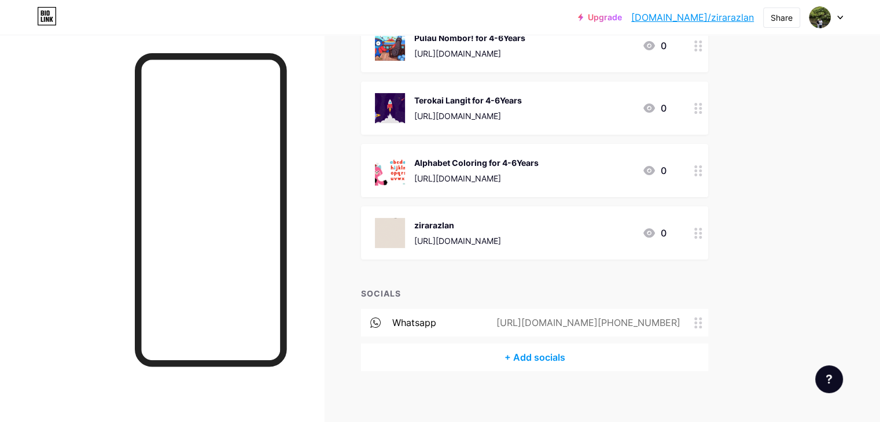
scroll to position [231, 0]
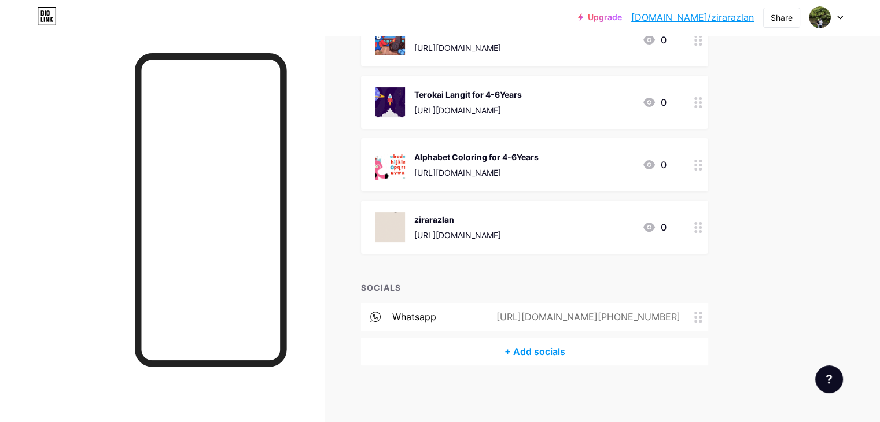
click at [655, 161] on icon at bounding box center [649, 164] width 12 height 9
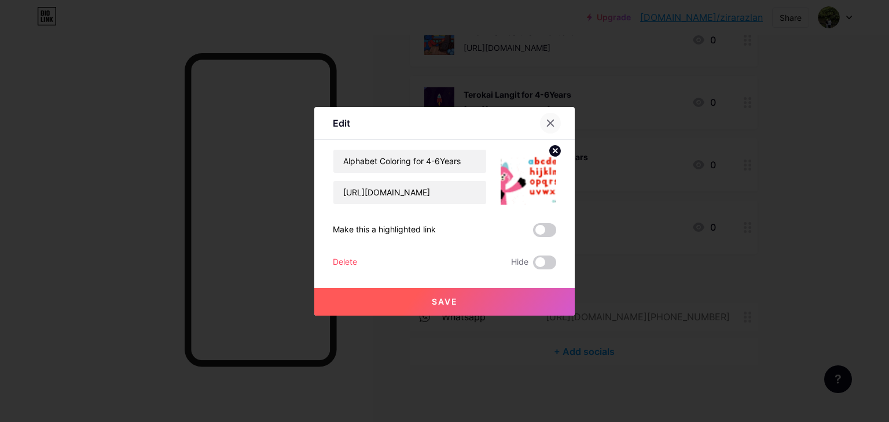
click at [548, 123] on icon at bounding box center [549, 123] width 9 height 9
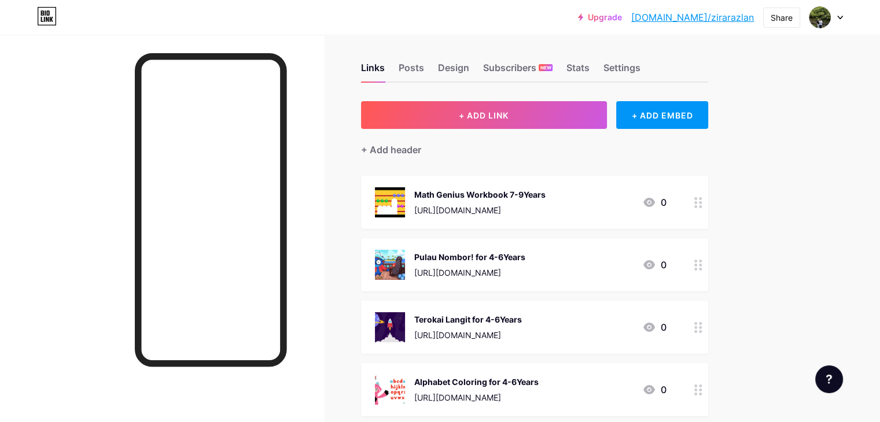
scroll to position [0, 0]
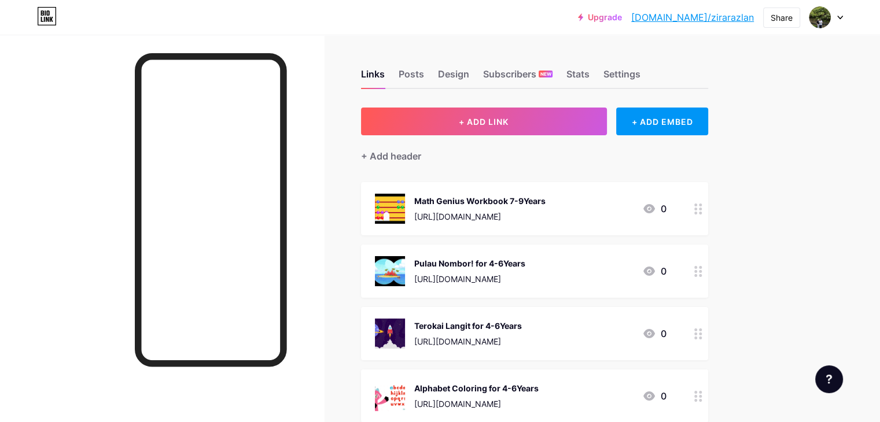
click at [820, 119] on div "Upgrade bio.link/zirara... bio.link/zirarazlan Share Switch accounts ZiraRazlan…" at bounding box center [440, 327] width 880 height 655
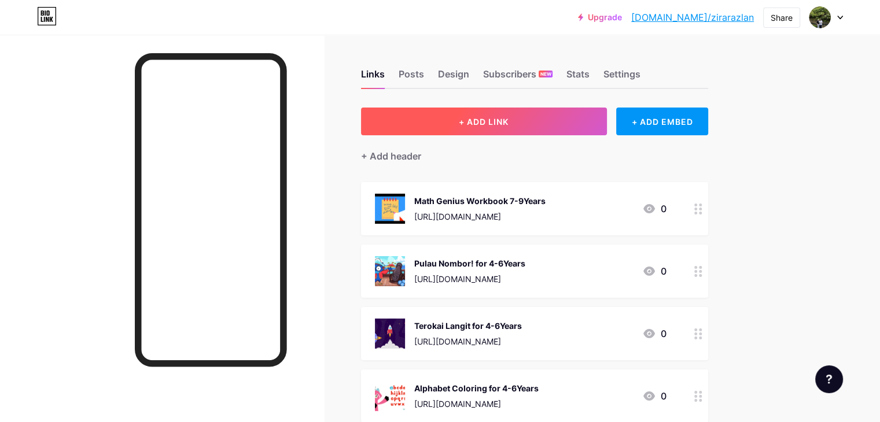
click at [547, 130] on button "+ ADD LINK" at bounding box center [484, 122] width 246 height 28
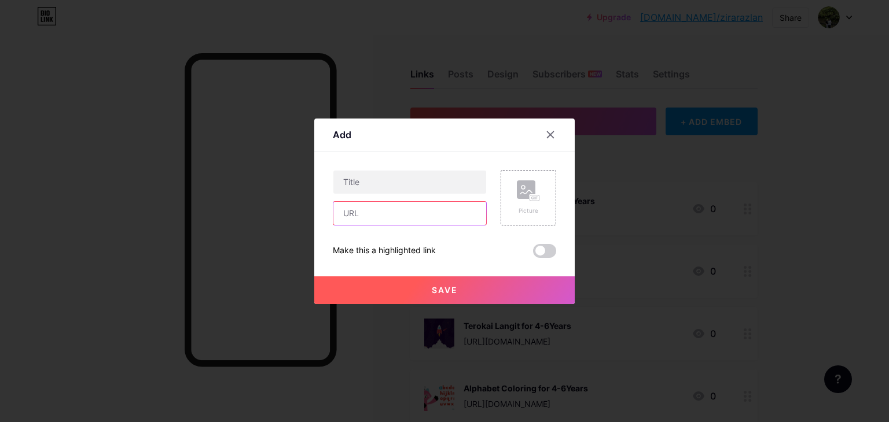
click at [392, 208] on input "text" at bounding box center [409, 213] width 153 height 23
paste input "[URL][DOMAIN_NAME]"
type input "[URL][DOMAIN_NAME]"
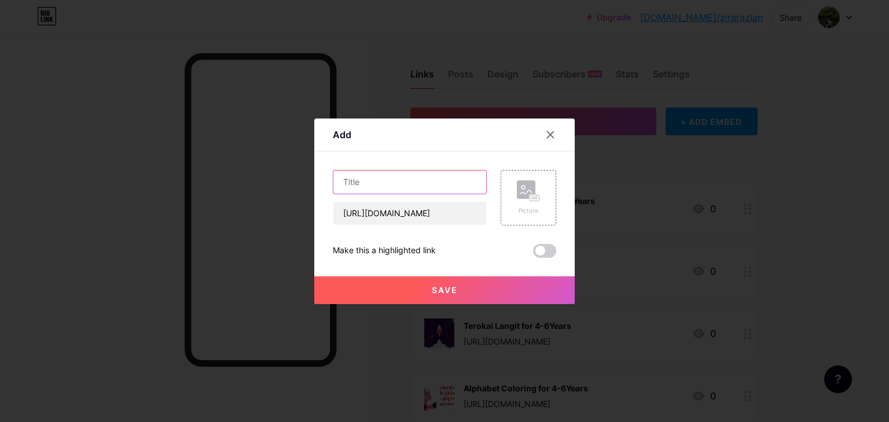
click at [396, 186] on input "text" at bounding box center [409, 182] width 153 height 23
type input "Dinosaur Busybook for 4-6Years"
click at [510, 197] on div "Picture" at bounding box center [528, 198] width 56 height 56
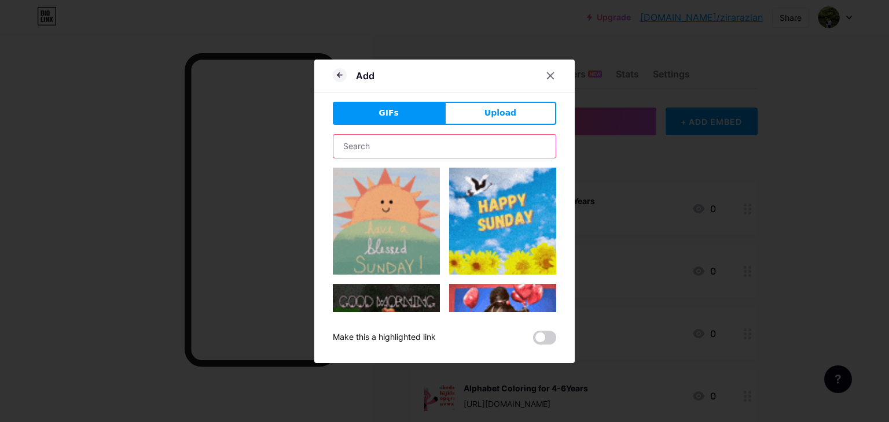
click at [422, 142] on input "text" at bounding box center [444, 146] width 222 height 23
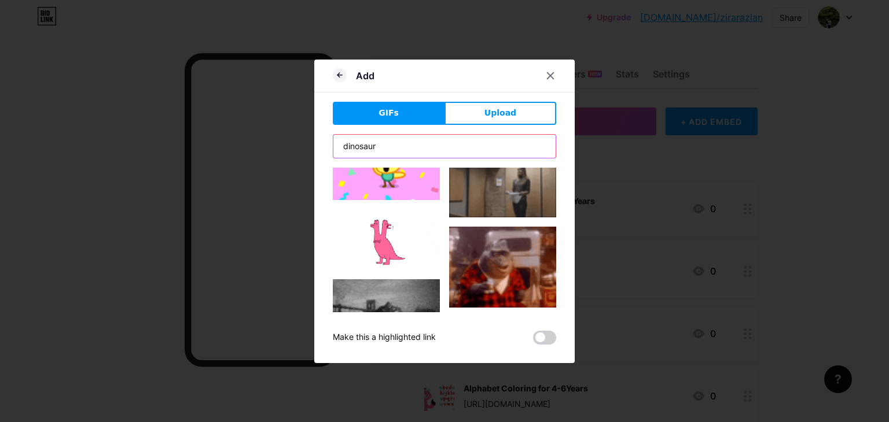
scroll to position [7320, 0]
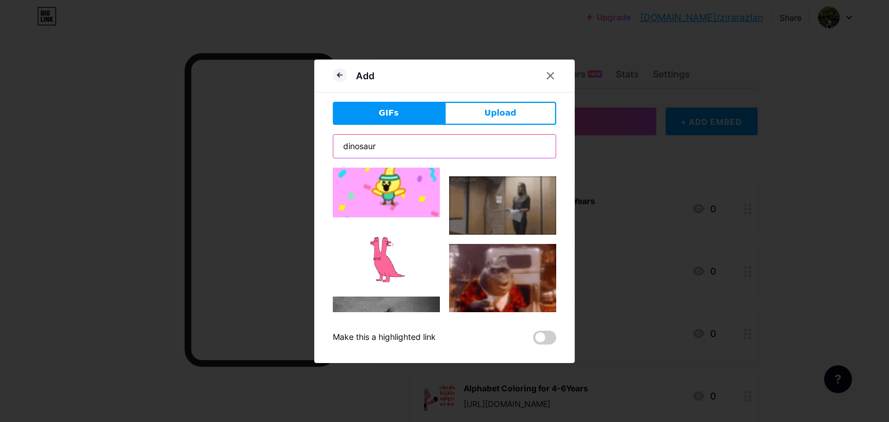
type input "dinosaur"
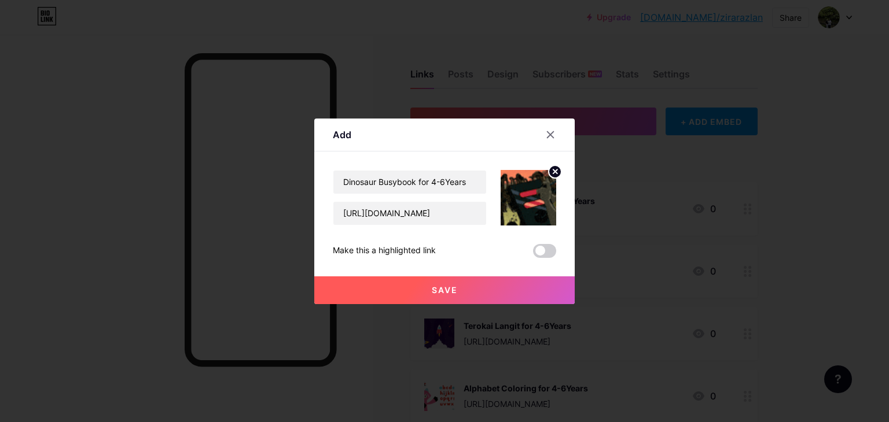
click at [534, 202] on img at bounding box center [528, 198] width 56 height 56
click at [553, 171] on icon at bounding box center [555, 171] width 4 height 4
click at [517, 196] on rect at bounding box center [526, 189] width 19 height 19
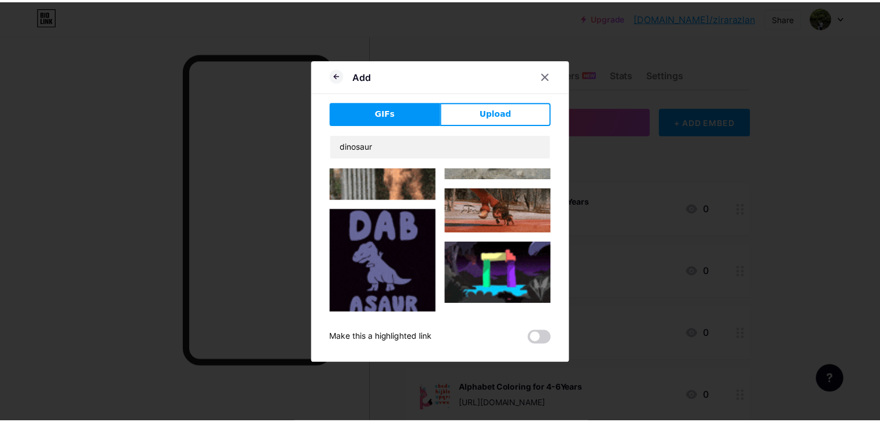
scroll to position [154, 0]
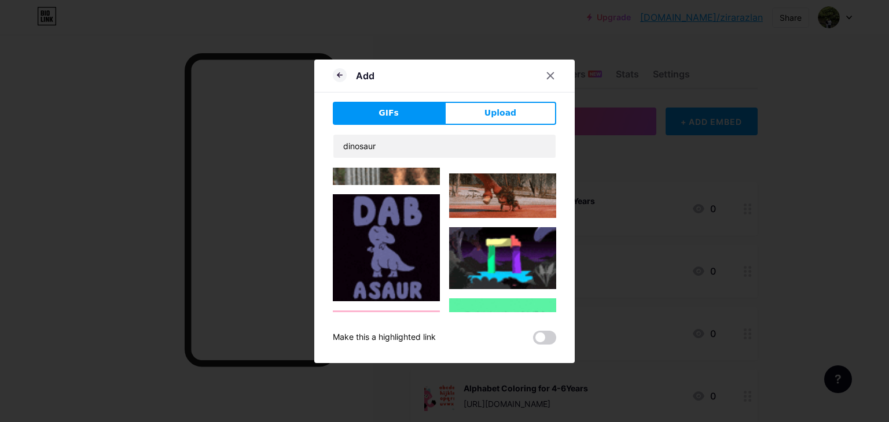
click at [415, 245] on img at bounding box center [386, 247] width 107 height 107
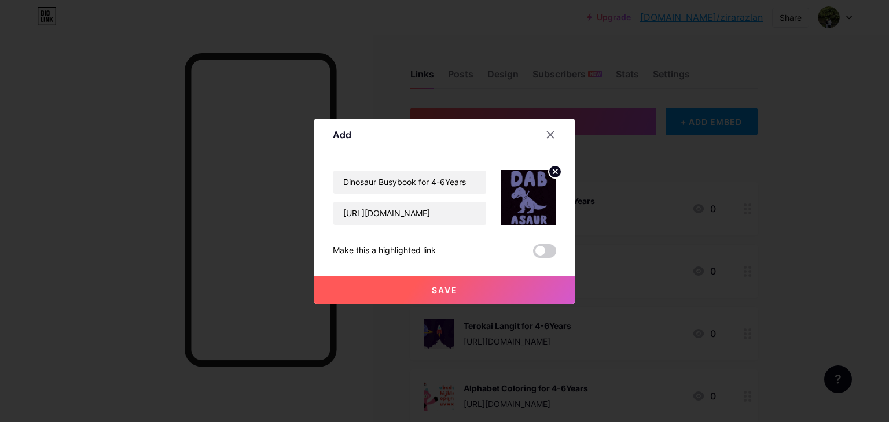
click at [481, 290] on button "Save" at bounding box center [444, 290] width 260 height 28
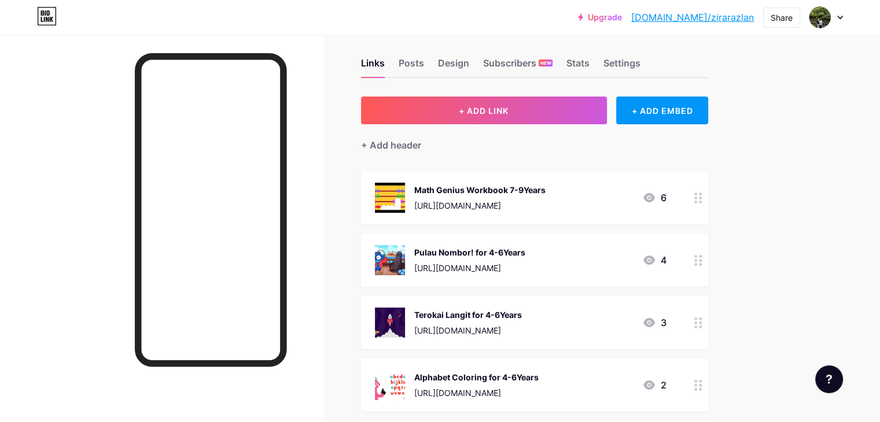
scroll to position [0, 0]
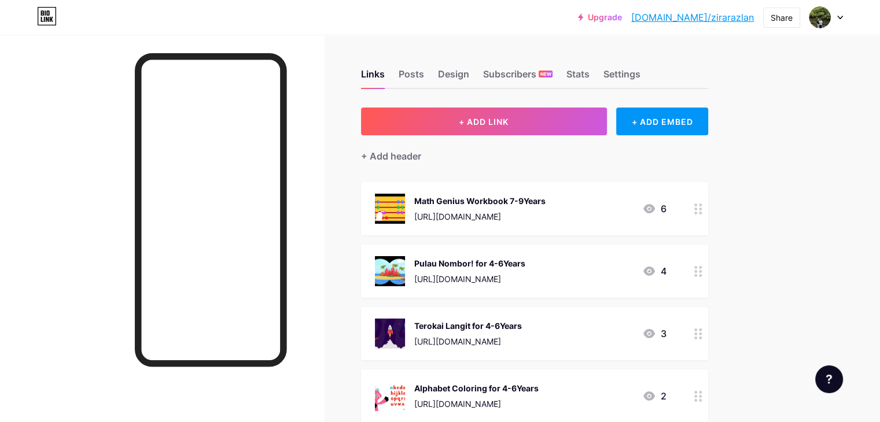
click at [655, 208] on icon at bounding box center [649, 208] width 12 height 9
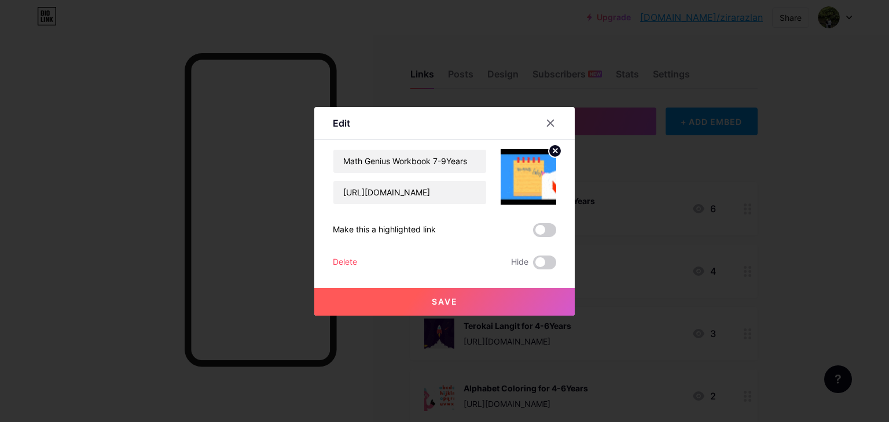
click at [805, 212] on div at bounding box center [444, 211] width 889 height 422
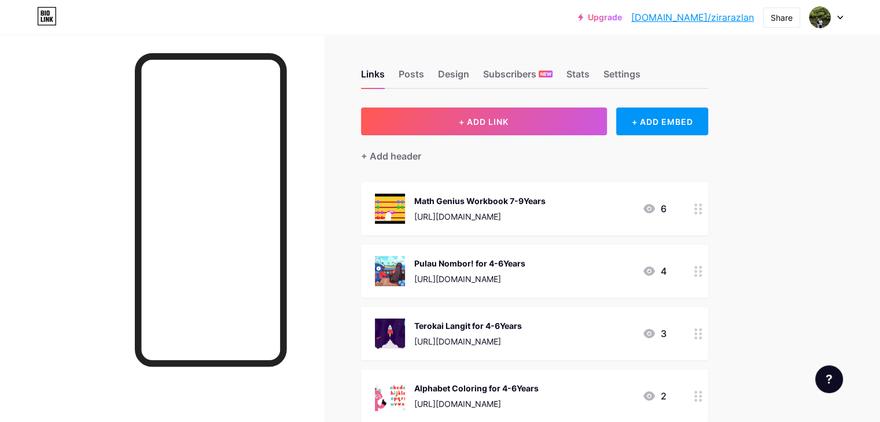
click at [708, 211] on div at bounding box center [698, 208] width 20 height 53
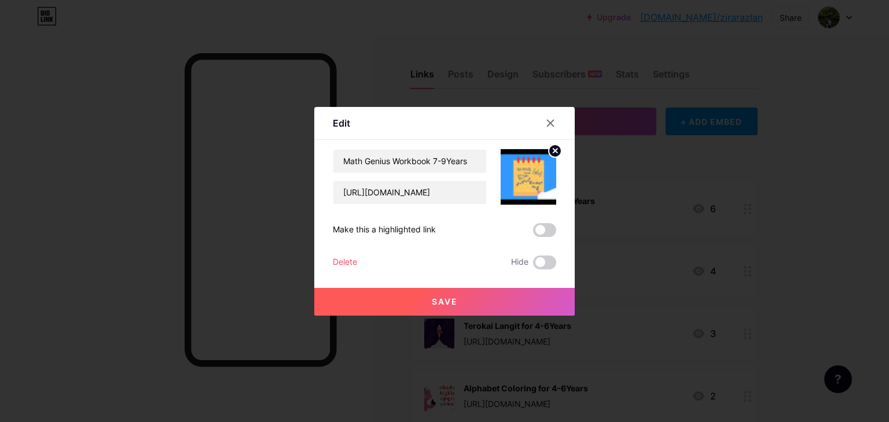
click at [807, 193] on div at bounding box center [444, 211] width 889 height 422
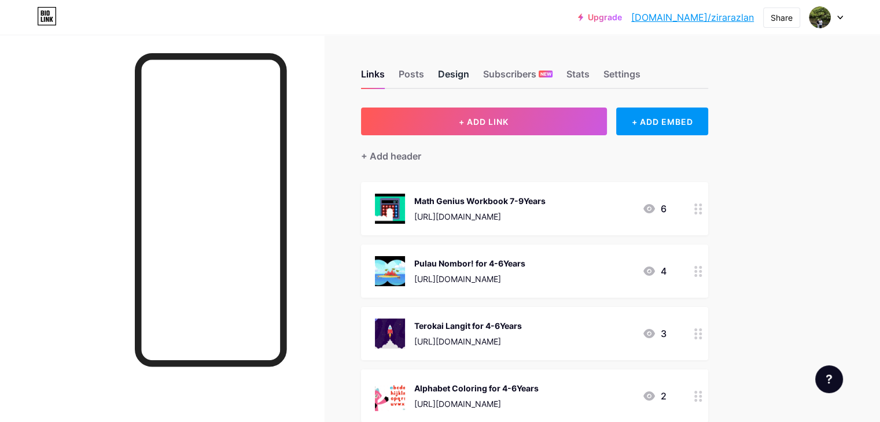
click at [469, 76] on div "Design" at bounding box center [453, 77] width 31 height 21
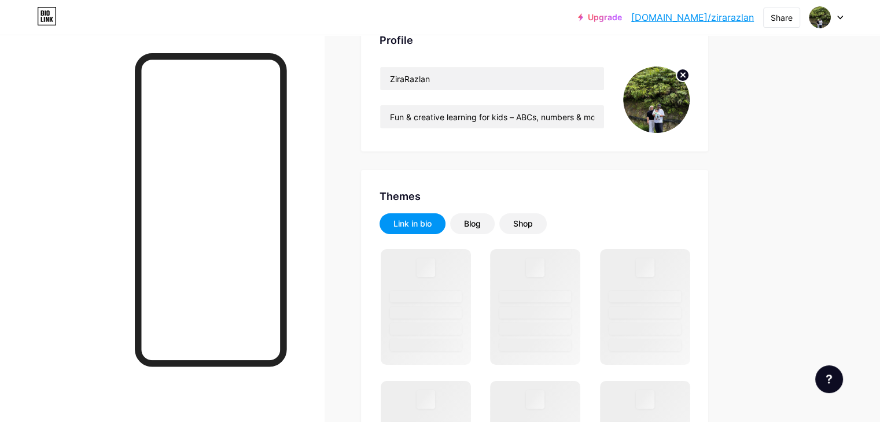
scroll to position [116, 0]
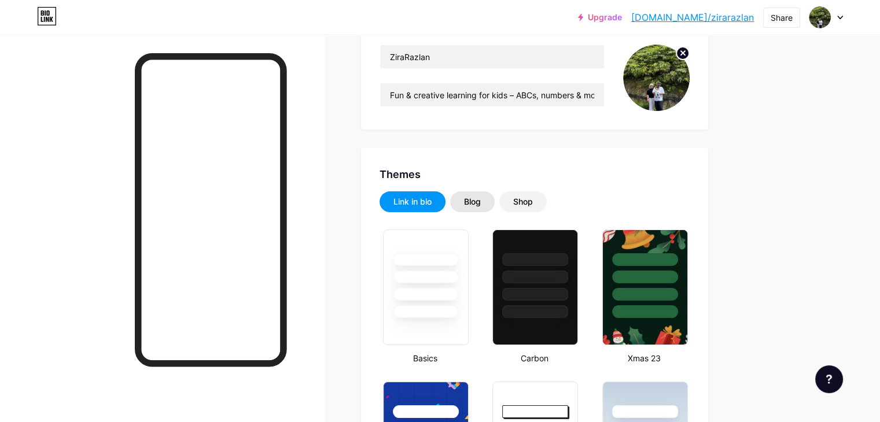
click at [481, 199] on div "Blog" at bounding box center [472, 202] width 17 height 12
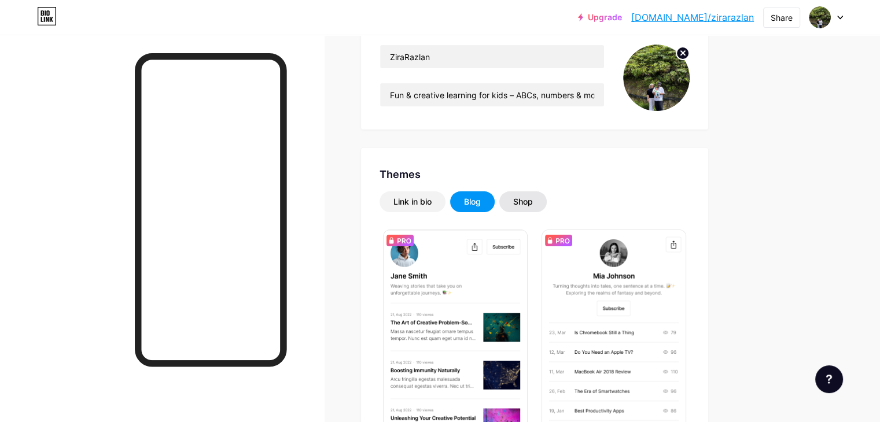
click at [533, 204] on div "Shop" at bounding box center [523, 202] width 20 height 12
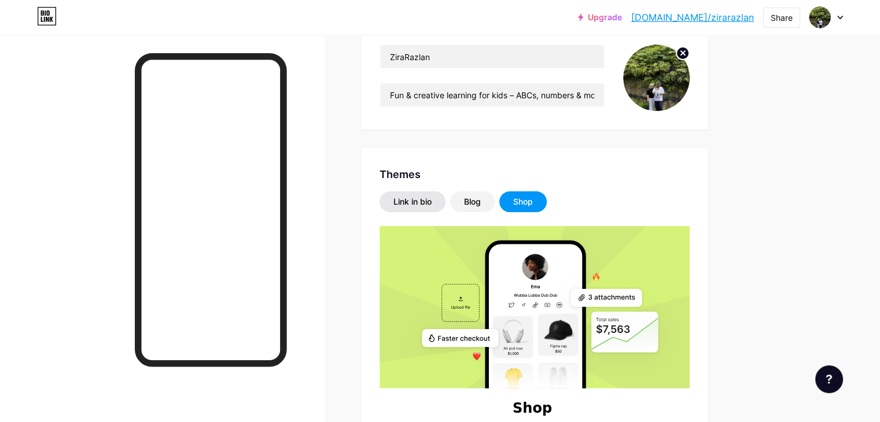
click at [432, 196] on div "Link in bio" at bounding box center [412, 202] width 38 height 12
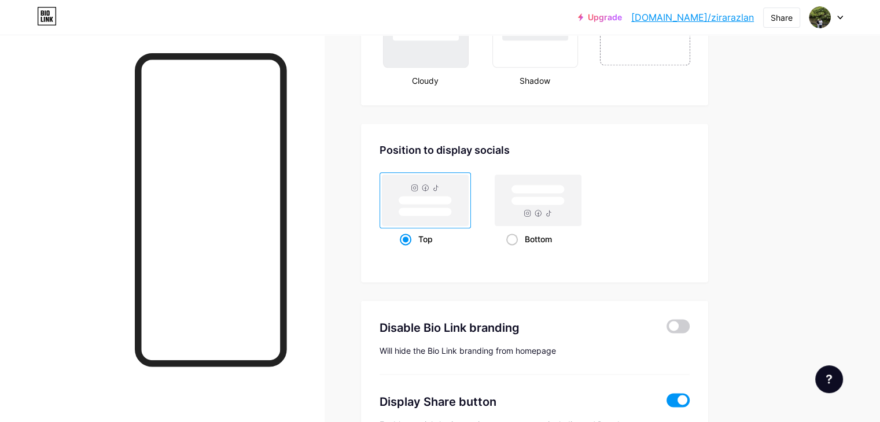
scroll to position [1350, 0]
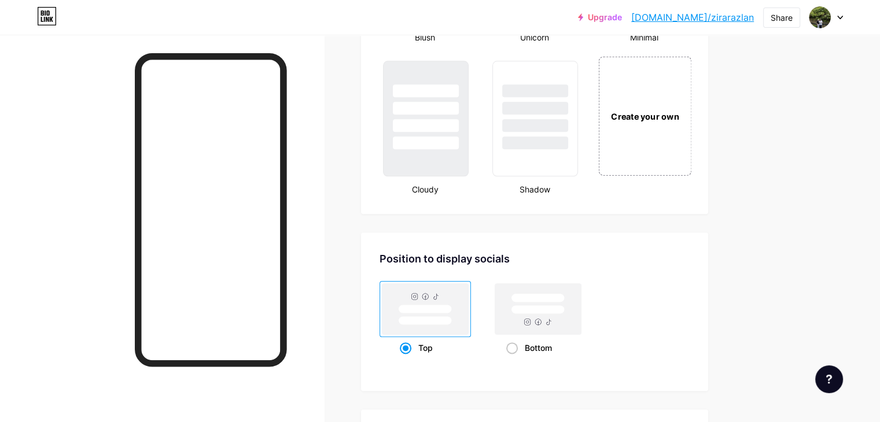
click at [691, 163] on div "Create your own" at bounding box center [644, 115] width 93 height 119
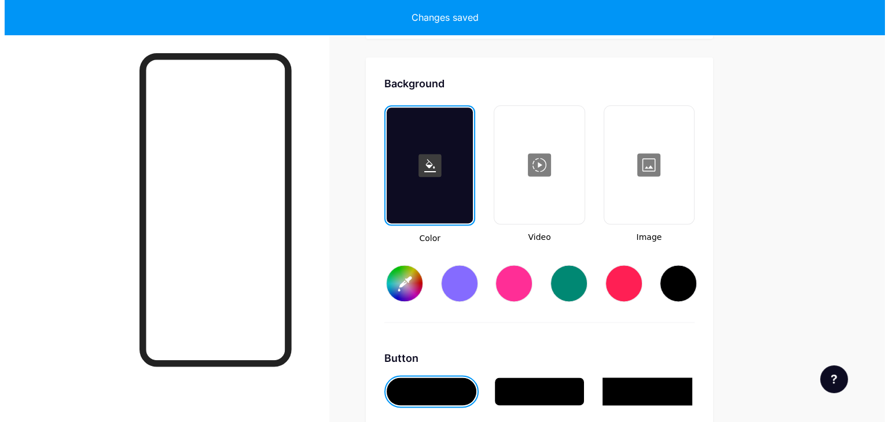
scroll to position [1532, 0]
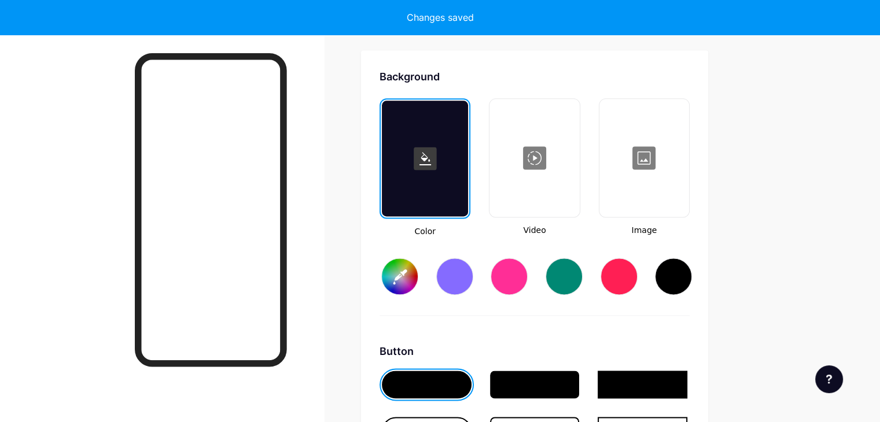
type input "#ffffff"
type input "#000000"
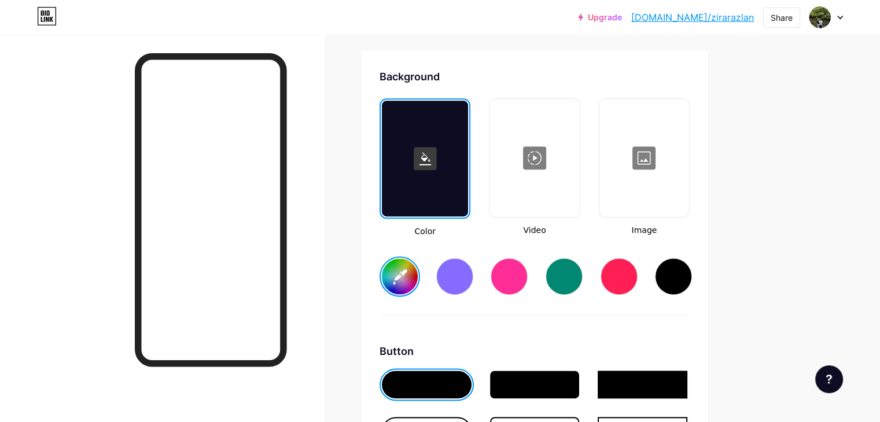
click at [578, 174] on div at bounding box center [534, 158] width 87 height 116
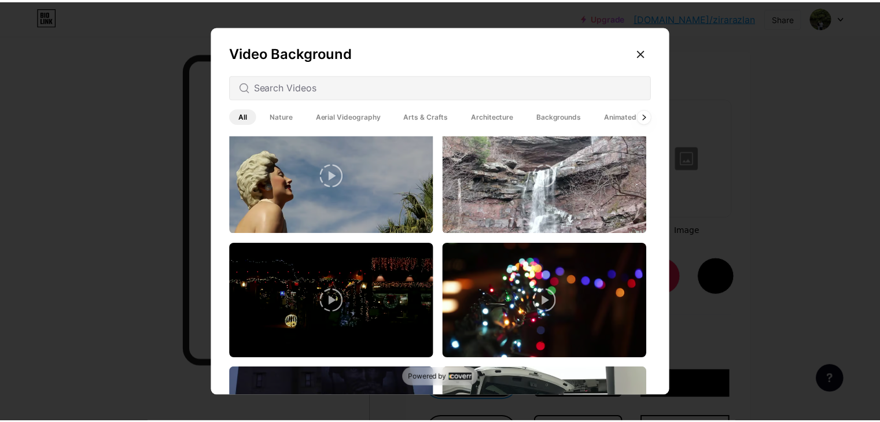
scroll to position [154, 0]
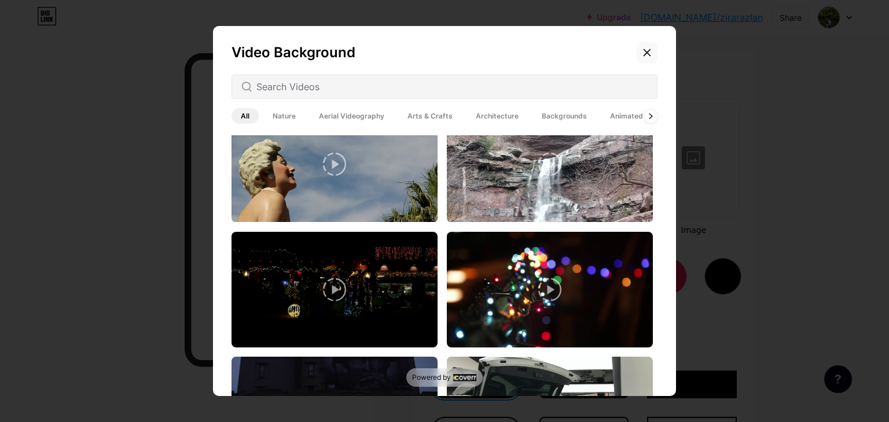
click at [636, 54] on div at bounding box center [646, 52] width 21 height 21
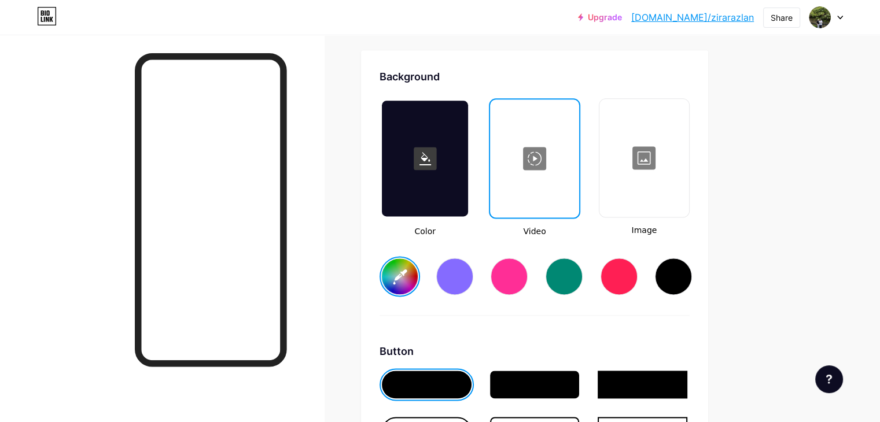
click at [463, 114] on div at bounding box center [425, 159] width 86 height 116
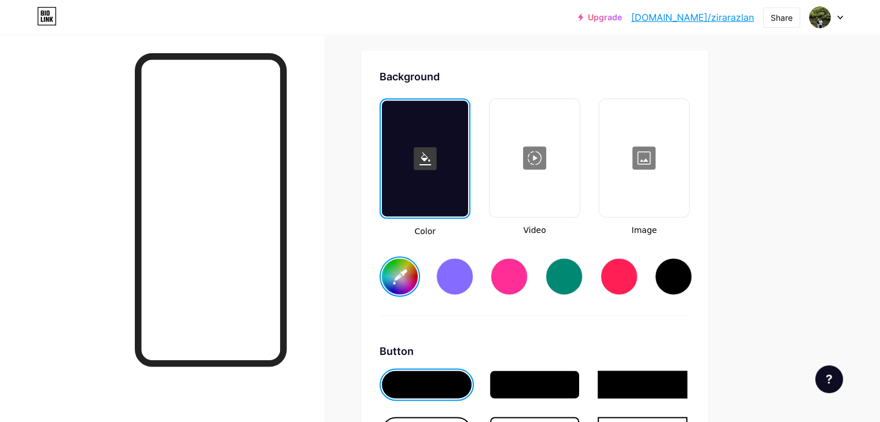
click at [528, 274] on div at bounding box center [509, 276] width 37 height 37
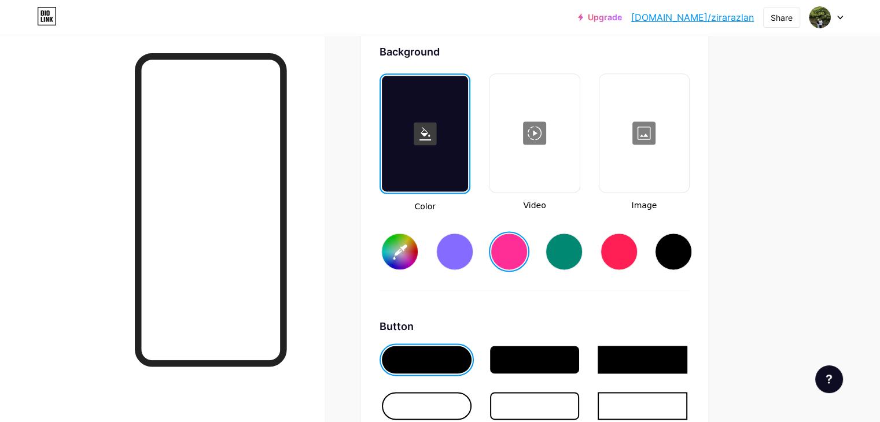
scroll to position [1570, 0]
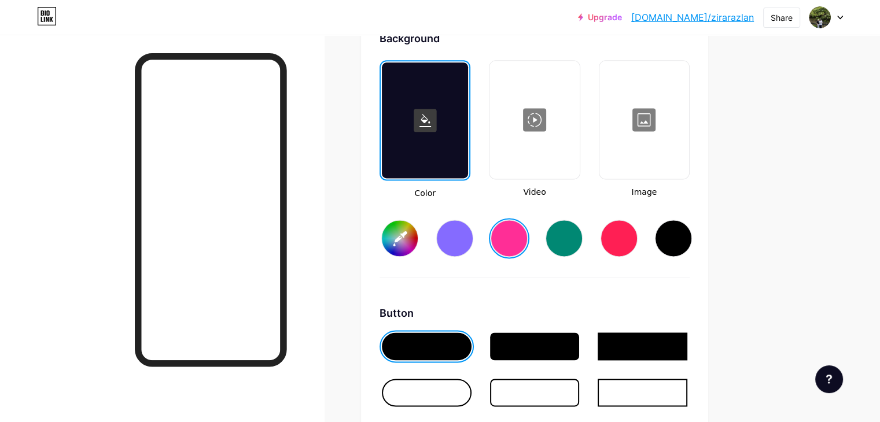
click at [637, 230] on div at bounding box center [618, 238] width 37 height 37
click at [457, 390] on div at bounding box center [427, 393] width 90 height 28
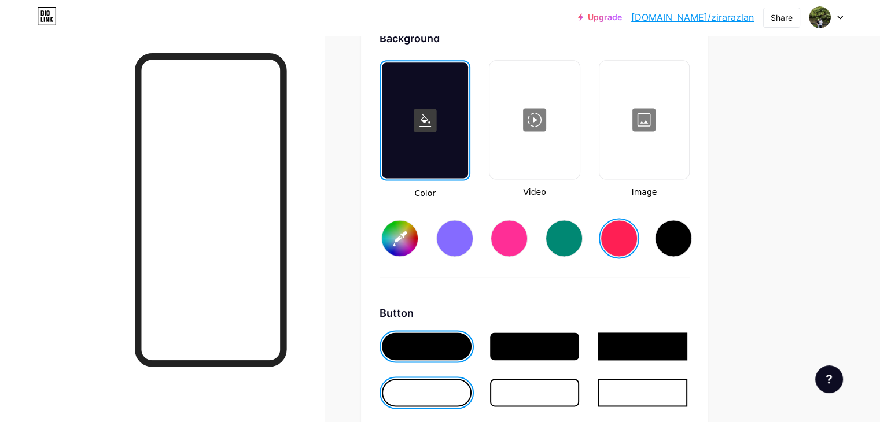
click at [457, 390] on div at bounding box center [427, 393] width 90 height 28
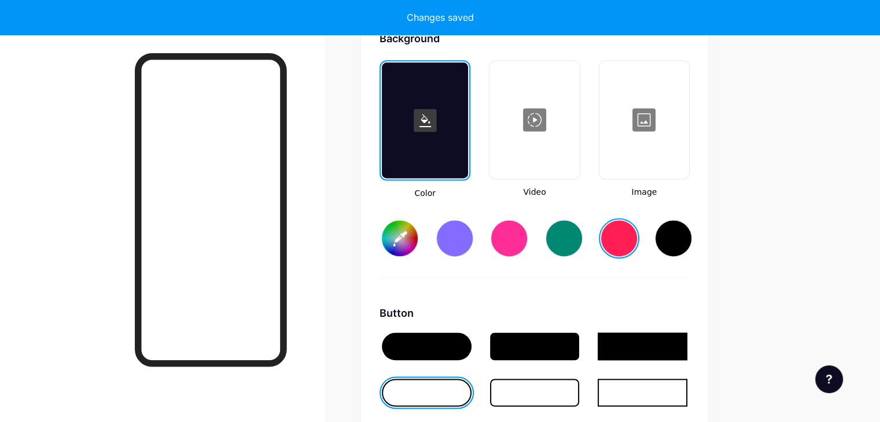
type input "#ff1f54"
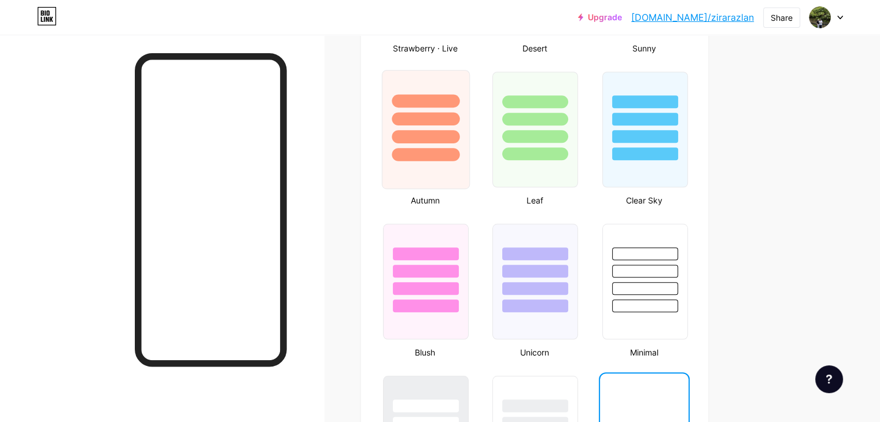
scroll to position [1030, 0]
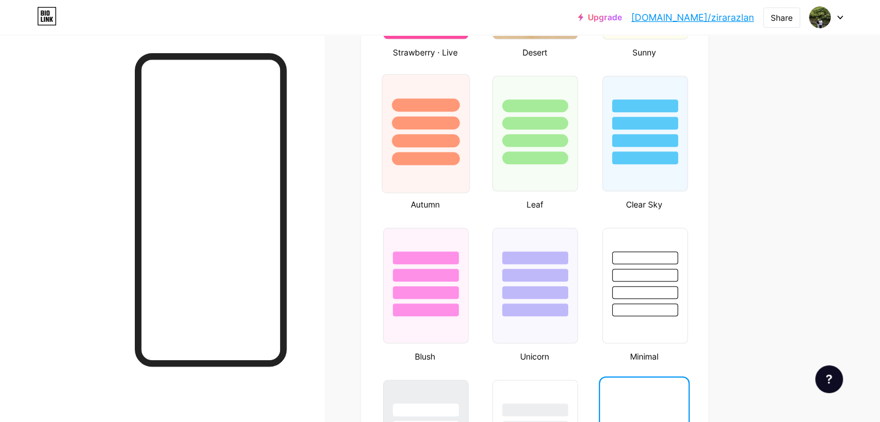
click at [459, 156] on div at bounding box center [426, 158] width 68 height 13
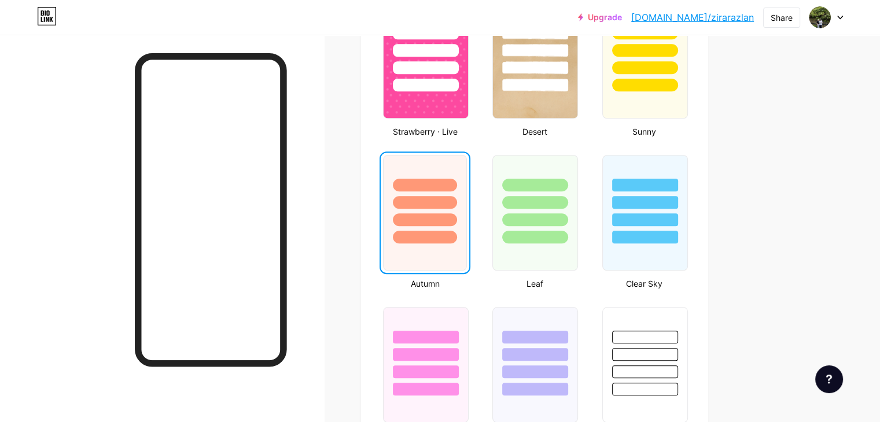
scroll to position [915, 0]
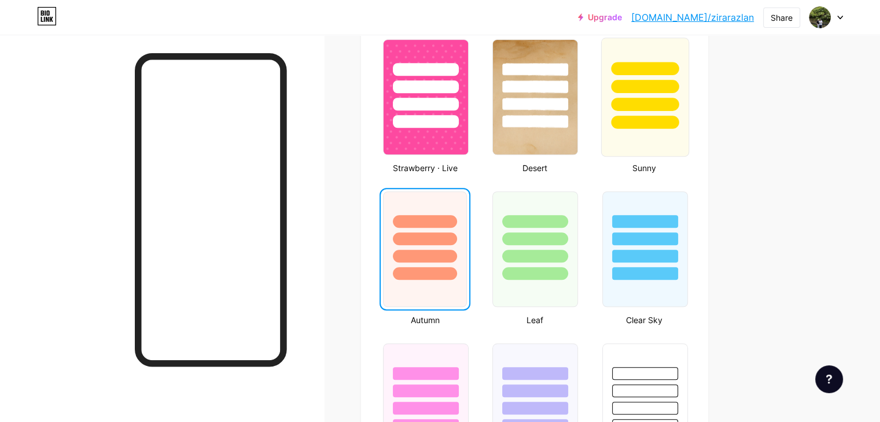
click at [672, 116] on div at bounding box center [645, 122] width 68 height 13
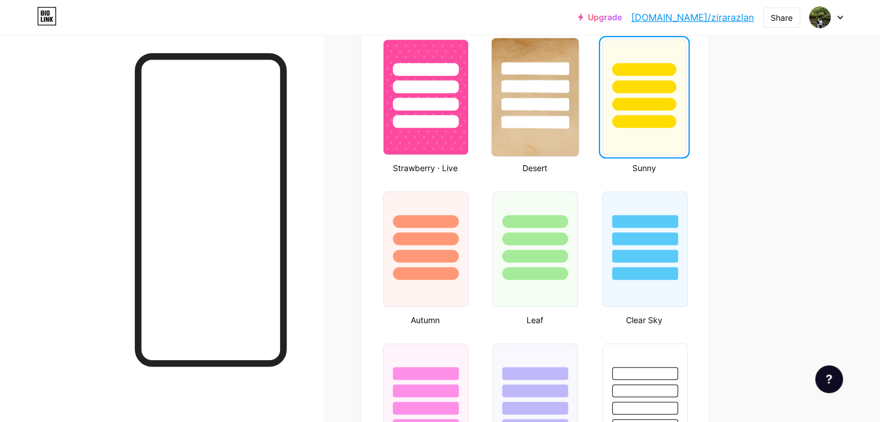
click at [569, 124] on div at bounding box center [536, 122] width 68 height 13
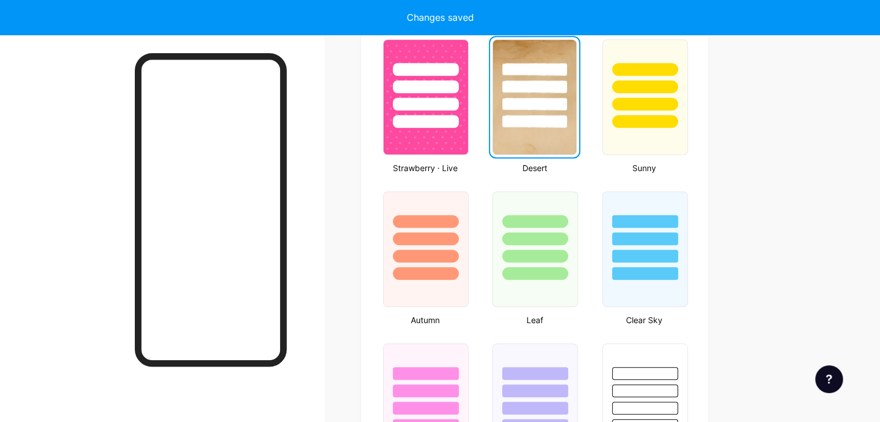
click at [566, 124] on div at bounding box center [534, 121] width 64 height 13
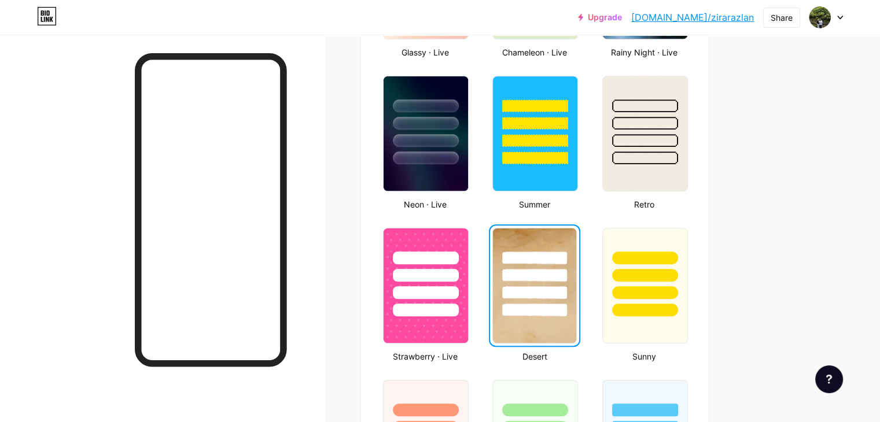
scroll to position [722, 0]
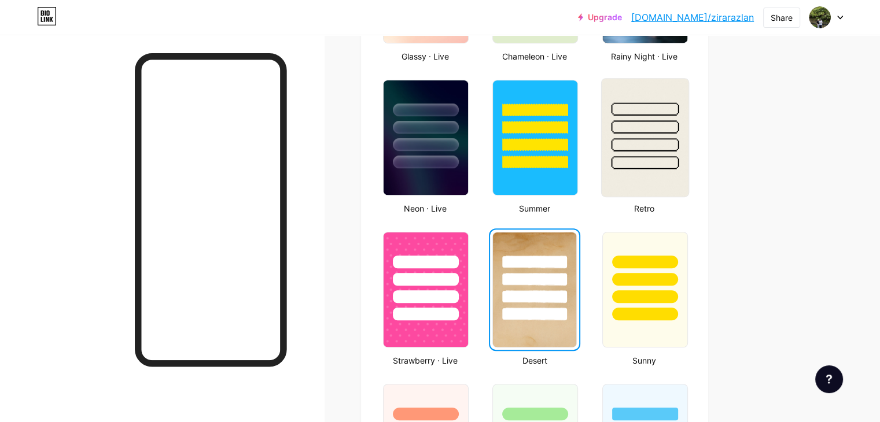
click at [674, 120] on div at bounding box center [645, 126] width 68 height 13
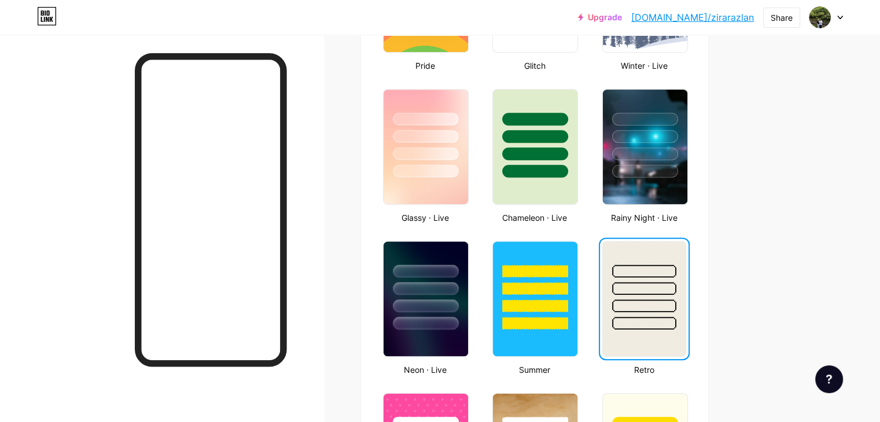
scroll to position [529, 0]
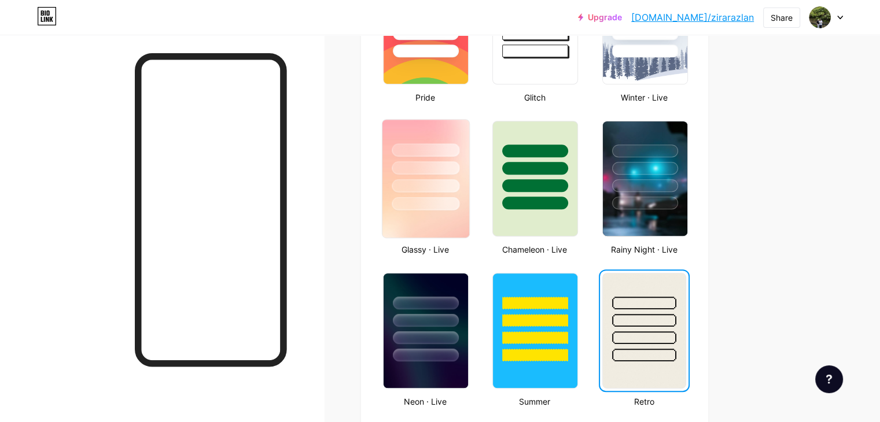
click at [459, 165] on div at bounding box center [426, 167] width 68 height 13
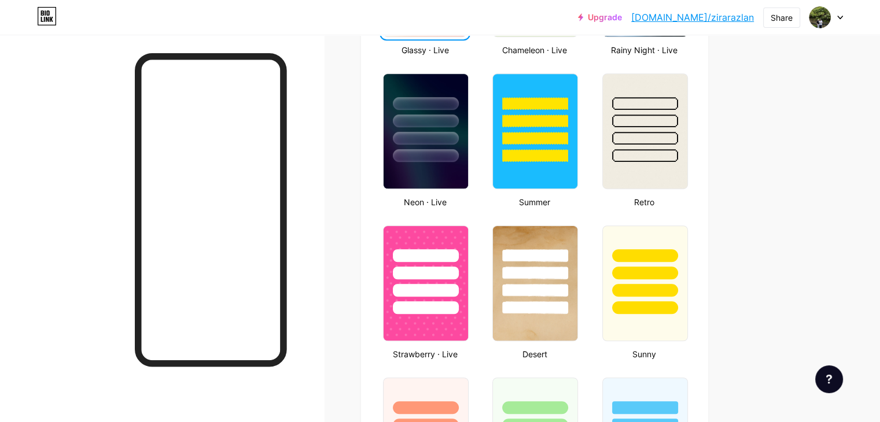
scroll to position [760, 0]
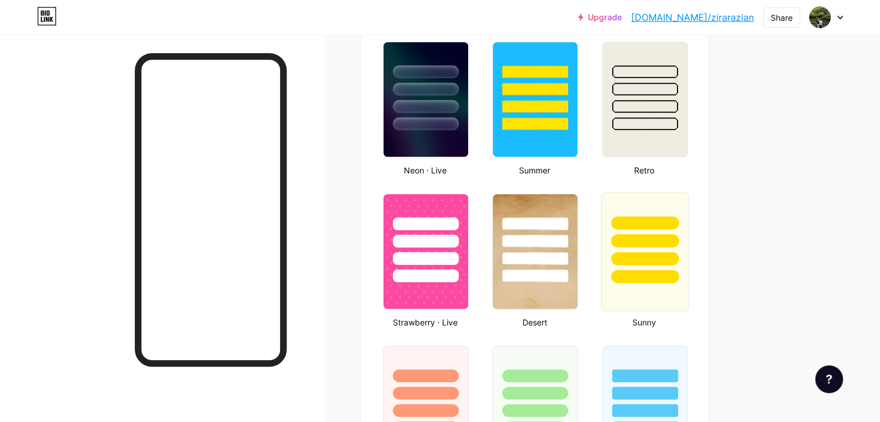
click at [679, 222] on div at bounding box center [645, 222] width 68 height 13
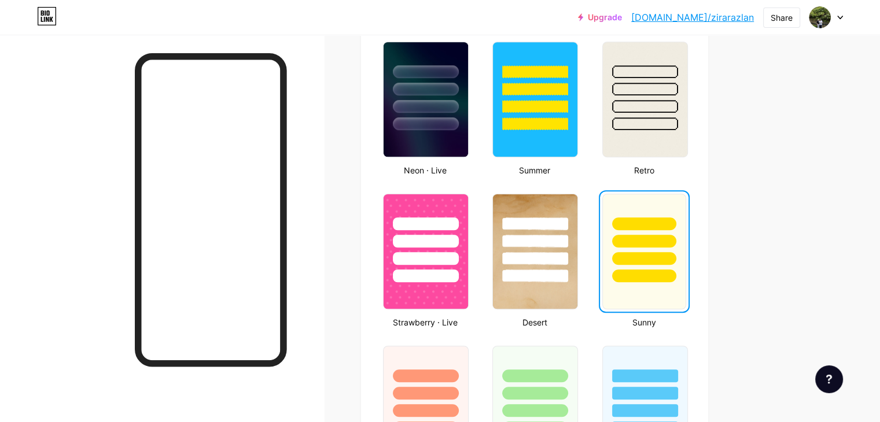
click at [819, 171] on div "Upgrade [DOMAIN_NAME]/zirara... [DOMAIN_NAME]/zirarazlan Share Switch accounts …" at bounding box center [440, 222] width 880 height 1965
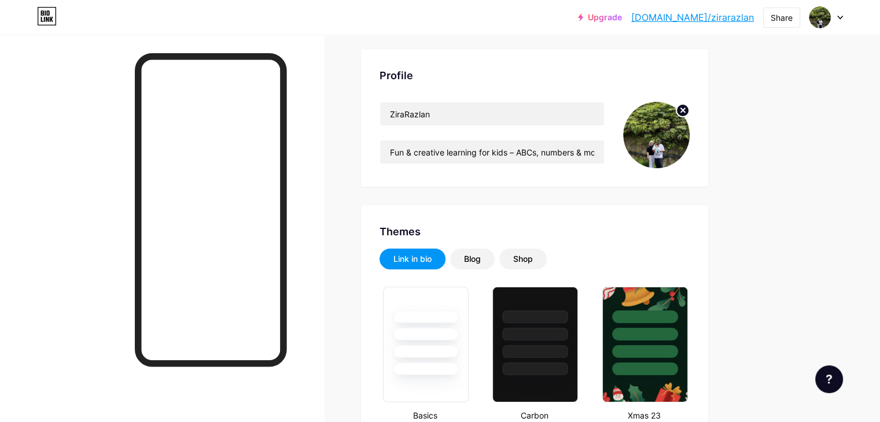
scroll to position [0, 0]
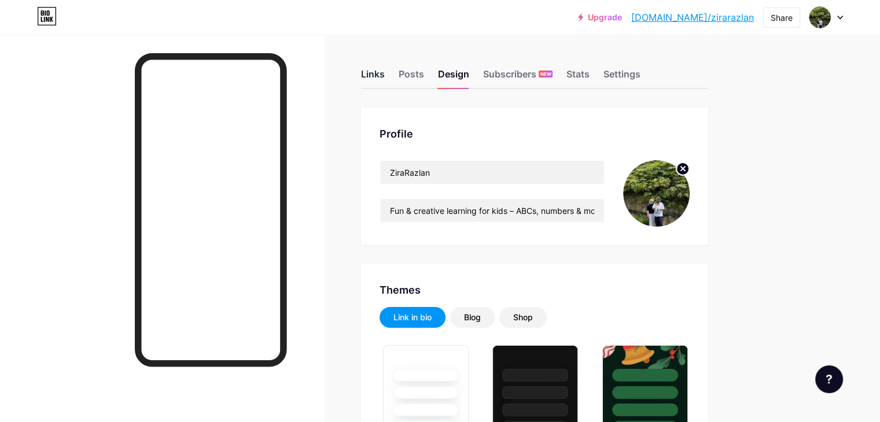
click at [385, 70] on div "Links" at bounding box center [373, 77] width 24 height 21
